Goal: Task Accomplishment & Management: Use online tool/utility

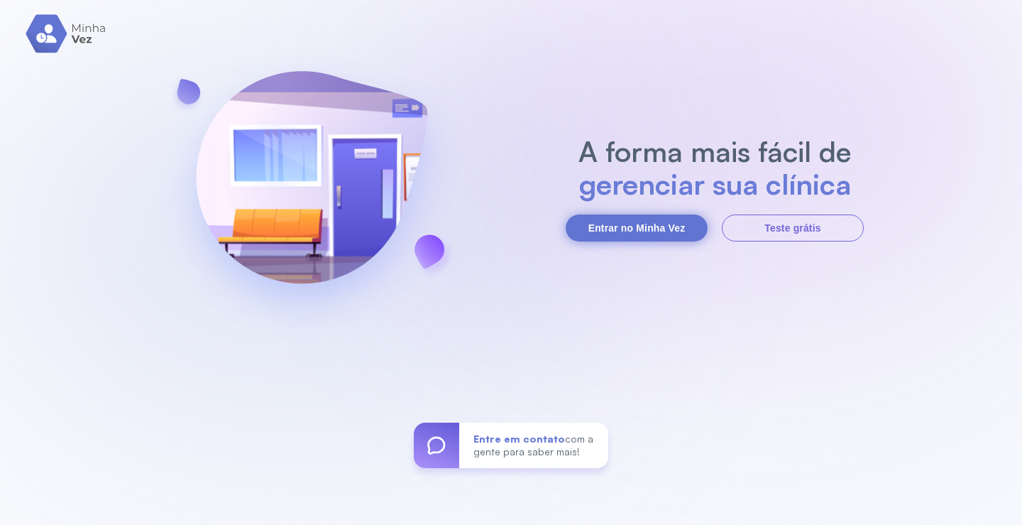
click at [655, 230] on button "Entrar no Minha Vez" at bounding box center [637, 227] width 142 height 27
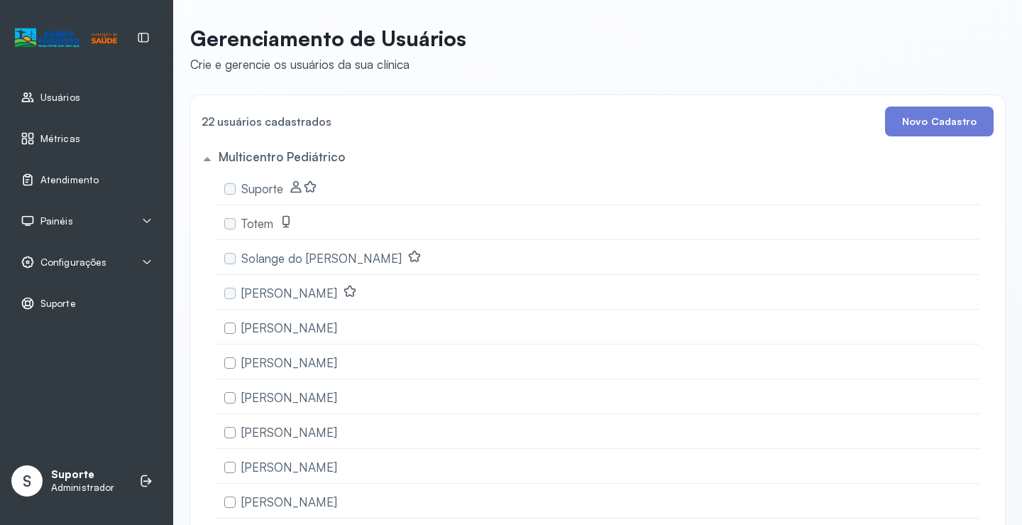
click at [81, 185] on span "Atendimento" at bounding box center [69, 180] width 58 height 12
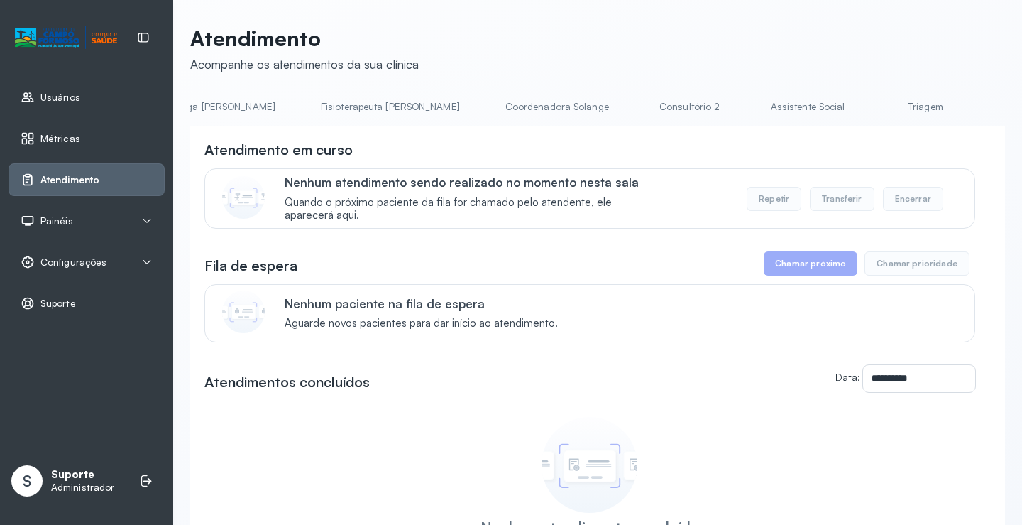
scroll to position [0, 778]
click at [856, 117] on link "Triagem" at bounding box center [905, 106] width 99 height 23
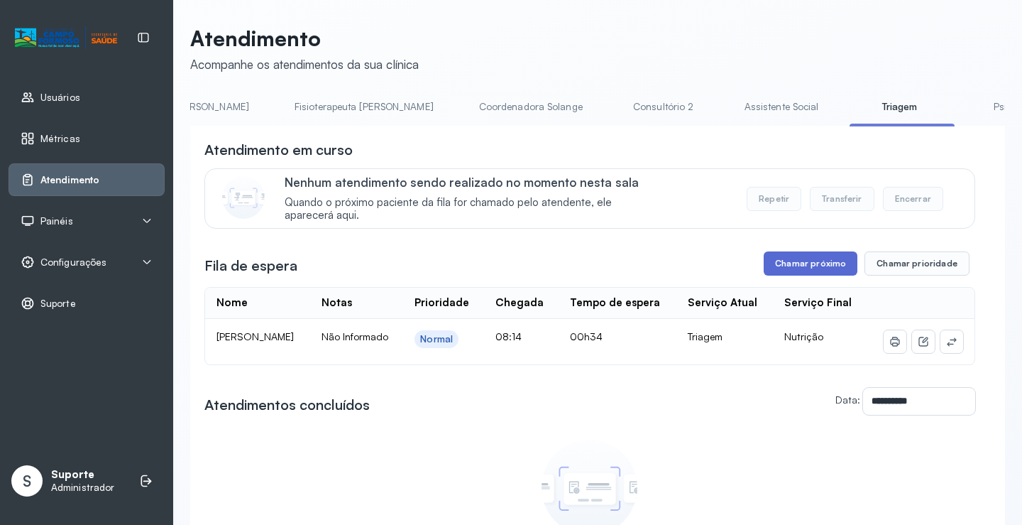
click at [822, 271] on button "Chamar próximo" at bounding box center [811, 263] width 94 height 24
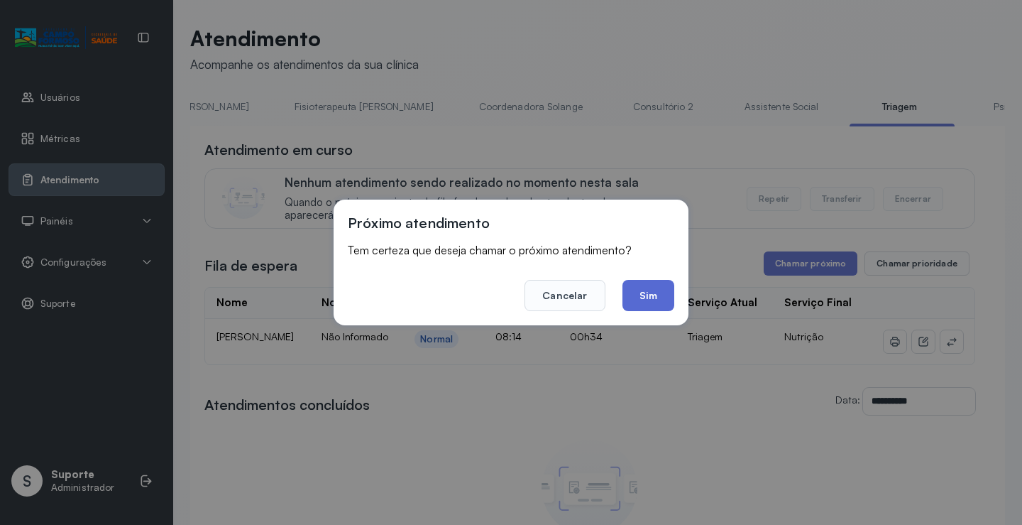
click at [650, 290] on button "Sim" at bounding box center [649, 295] width 52 height 31
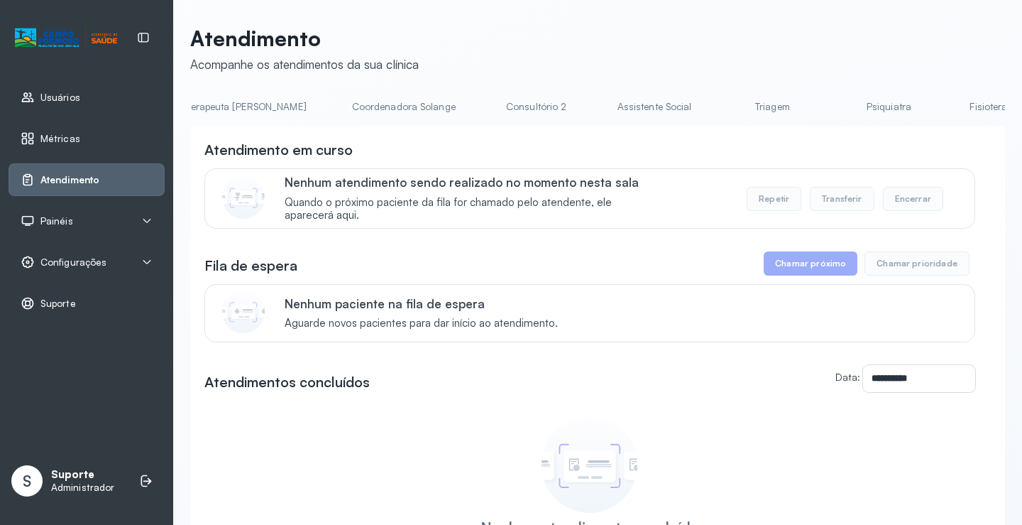
scroll to position [0, 914]
click at [719, 106] on link "Triagem" at bounding box center [768, 106] width 99 height 23
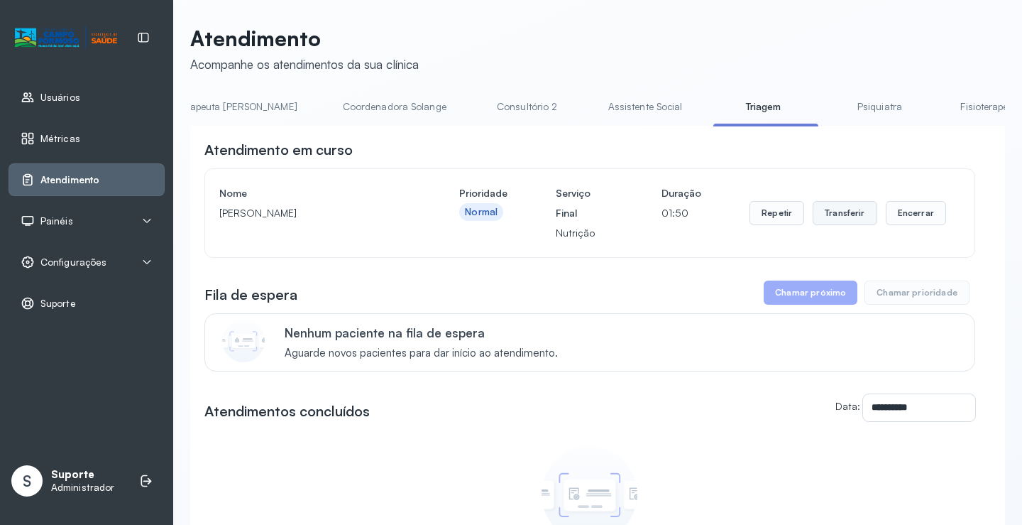
click at [840, 219] on button "Transferir" at bounding box center [845, 213] width 65 height 24
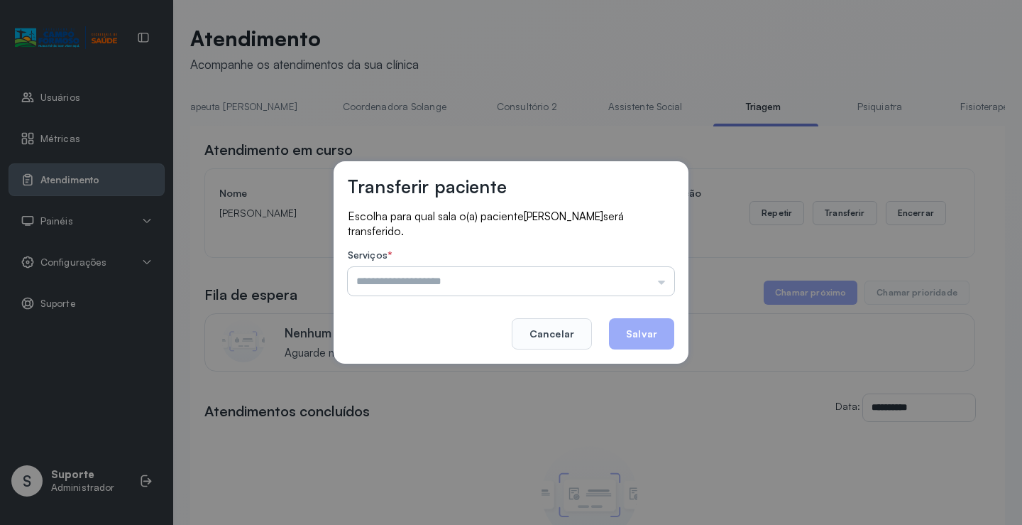
click at [662, 284] on input "text" at bounding box center [511, 281] width 327 height 28
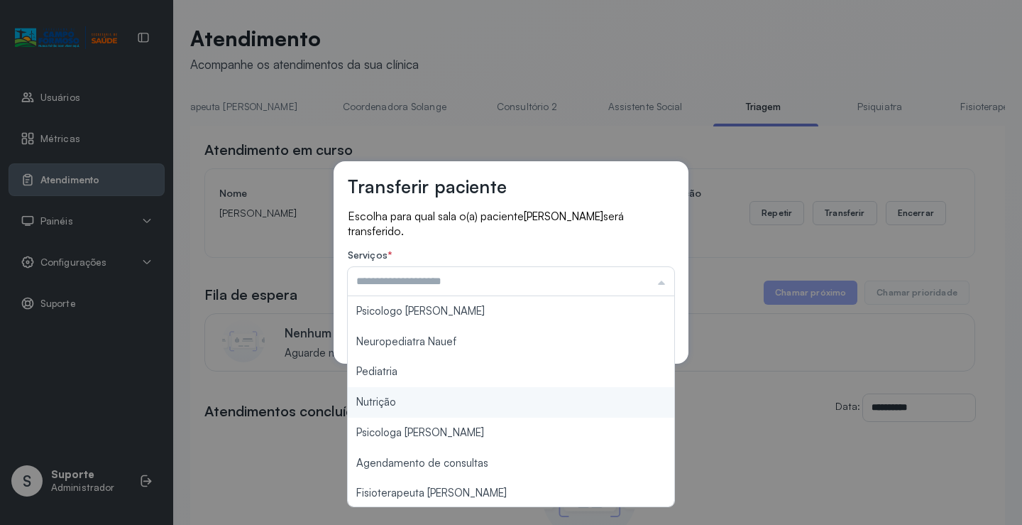
type input "********"
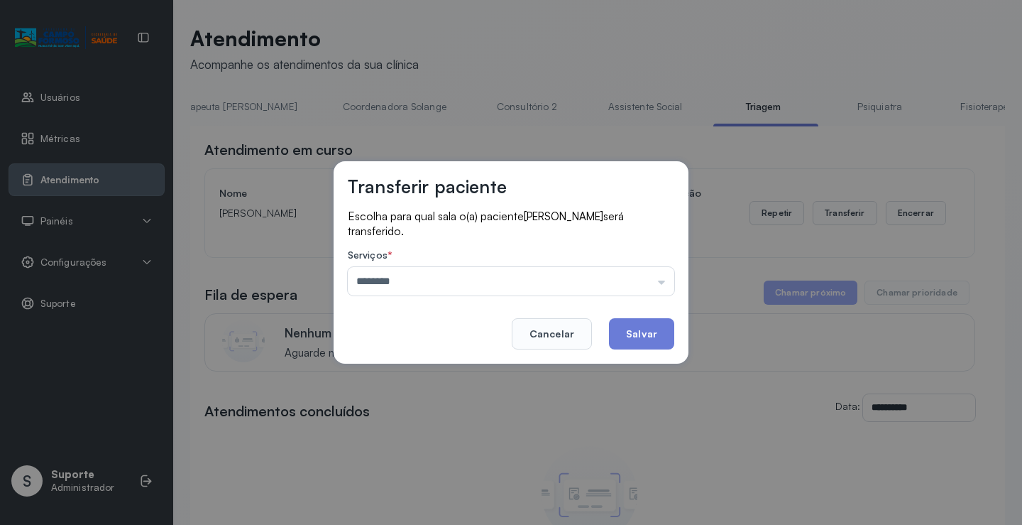
drag, startPoint x: 388, startPoint y: 403, endPoint x: 413, endPoint y: 404, distance: 25.6
click at [403, 404] on div "Transferir paciente Escolha para qual sala o(a) paciente João Bernardo Lopes do…" at bounding box center [511, 262] width 1022 height 525
click at [660, 335] on button "Salvar" at bounding box center [641, 333] width 65 height 31
